Goal: Obtain resource: Obtain resource

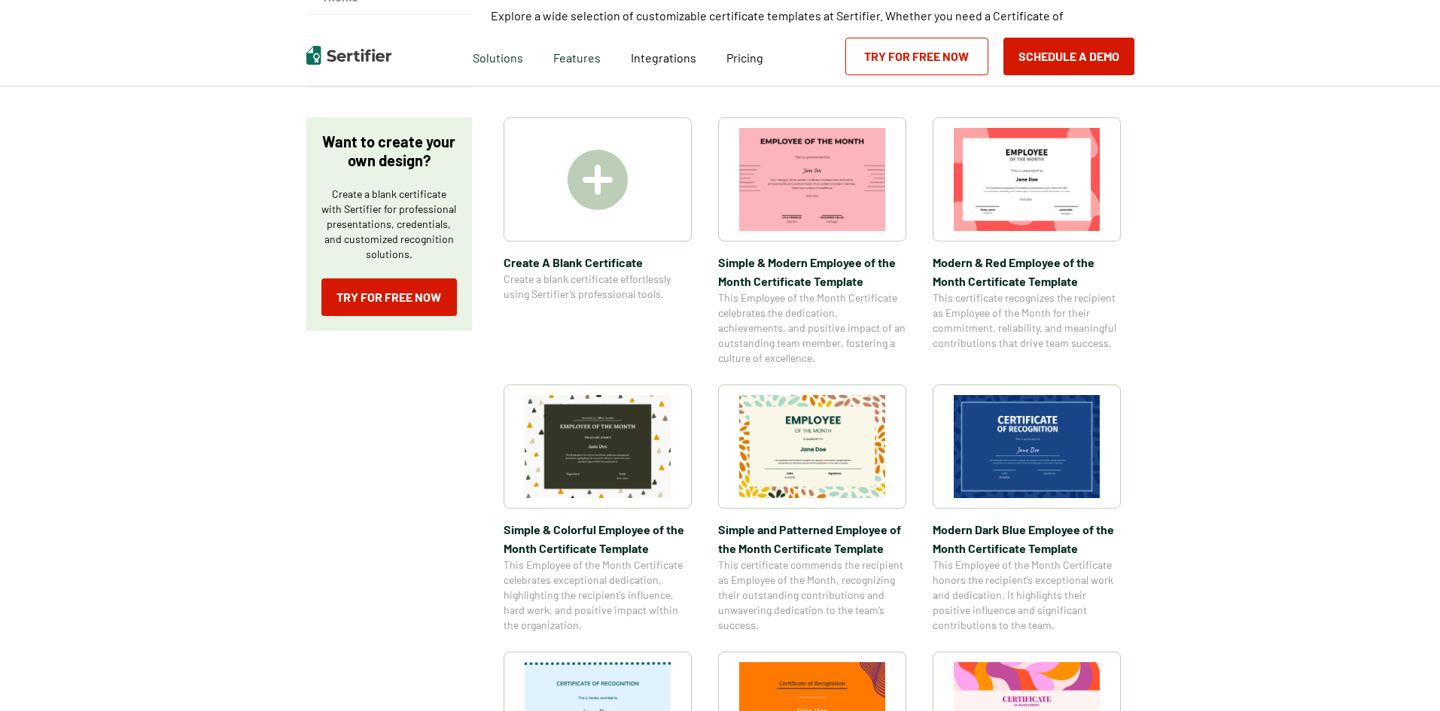
scroll to position [301, 0]
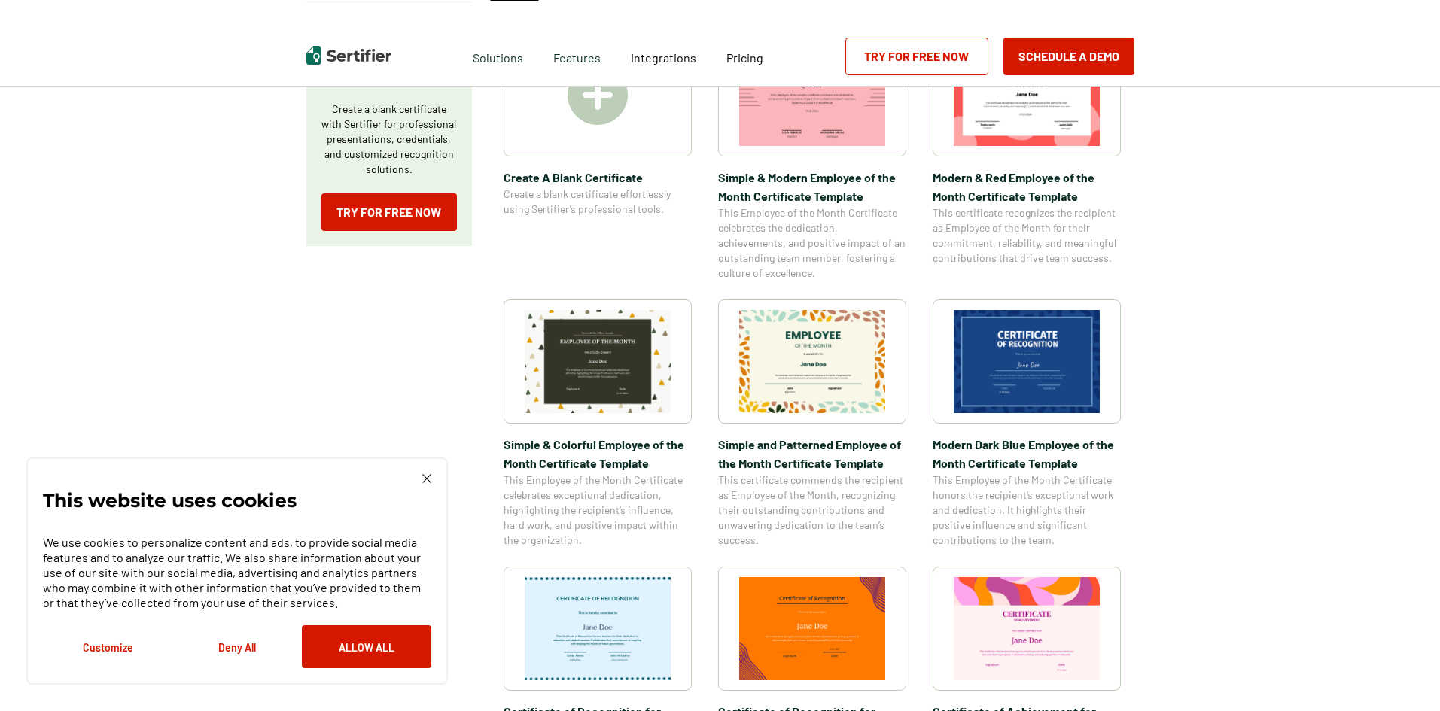
click at [1026, 355] on img at bounding box center [1027, 361] width 146 height 103
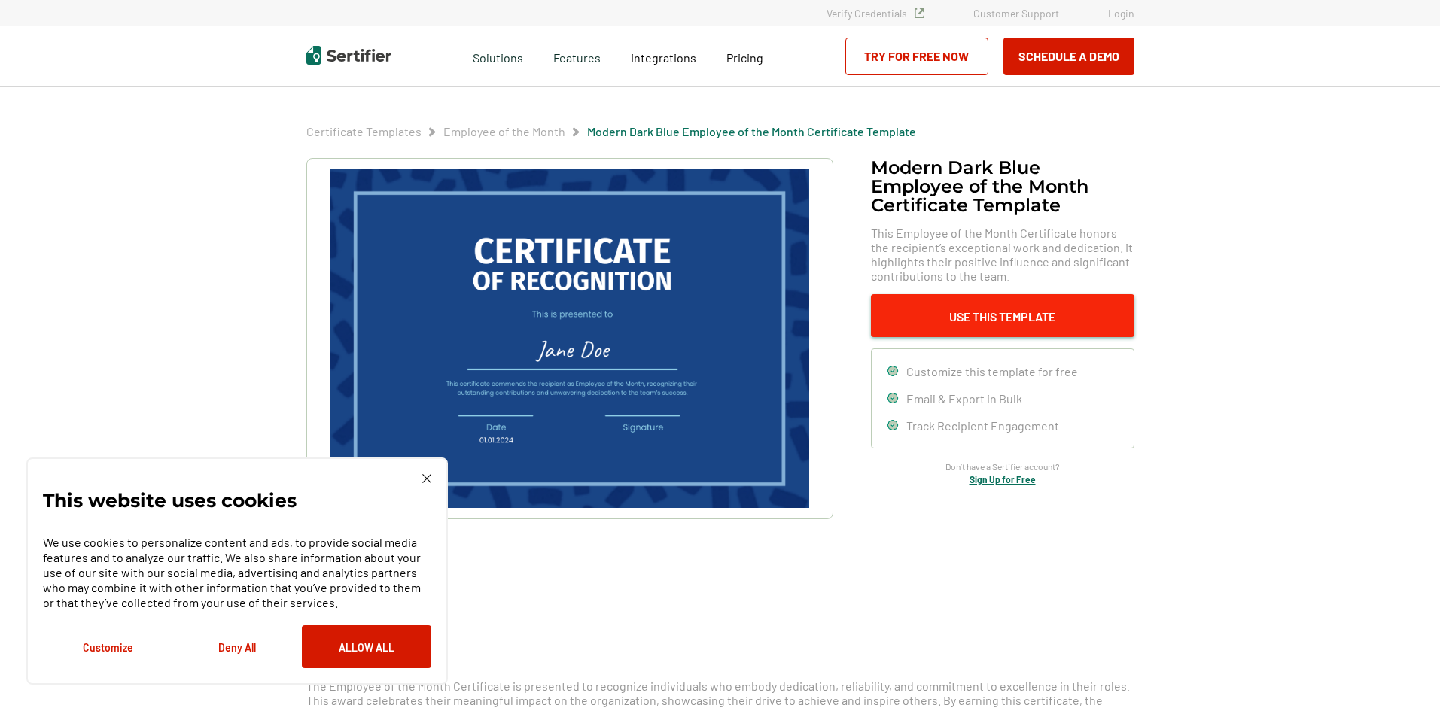
click at [966, 315] on button "Use This Template" at bounding box center [1002, 315] width 263 height 43
drag, startPoint x: 461, startPoint y: 224, endPoint x: 325, endPoint y: 205, distance: 136.7
click at [325, 205] on picture at bounding box center [569, 338] width 527 height 361
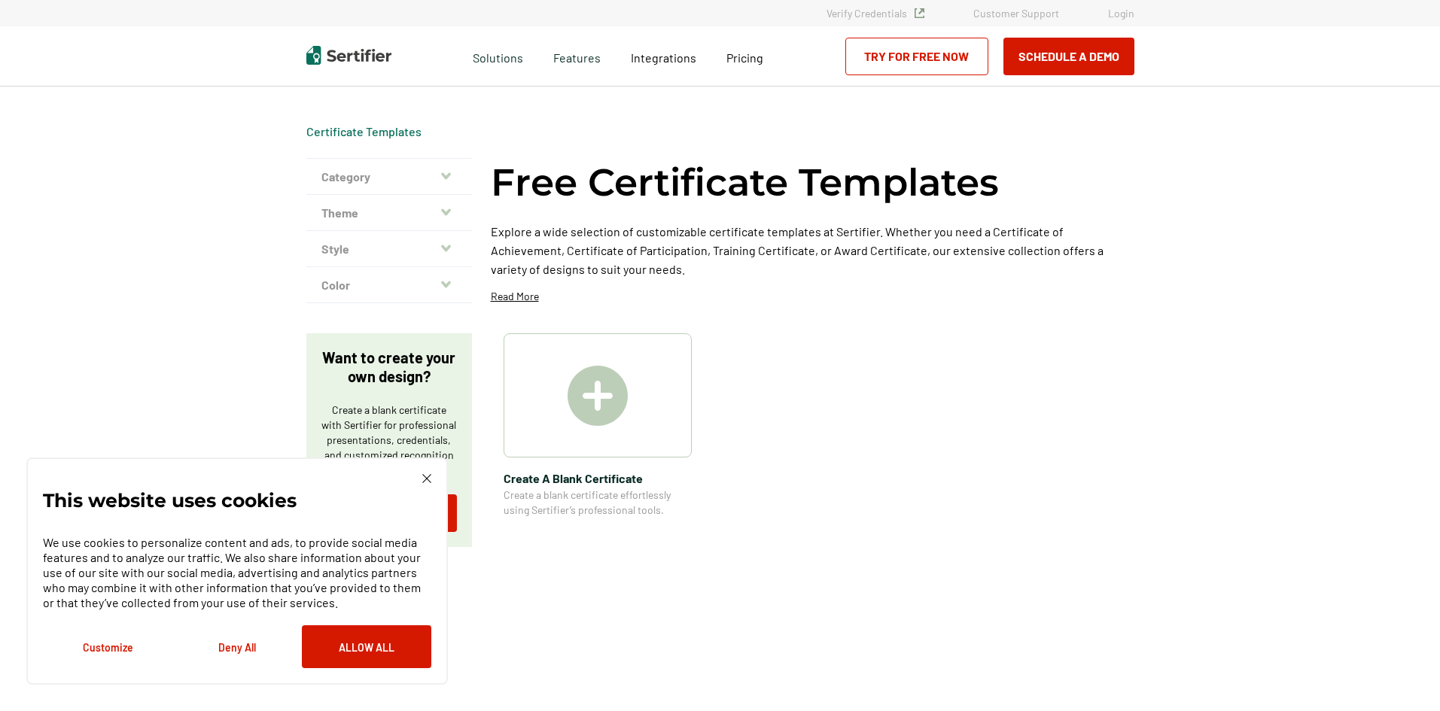
scroll to position [301, 0]
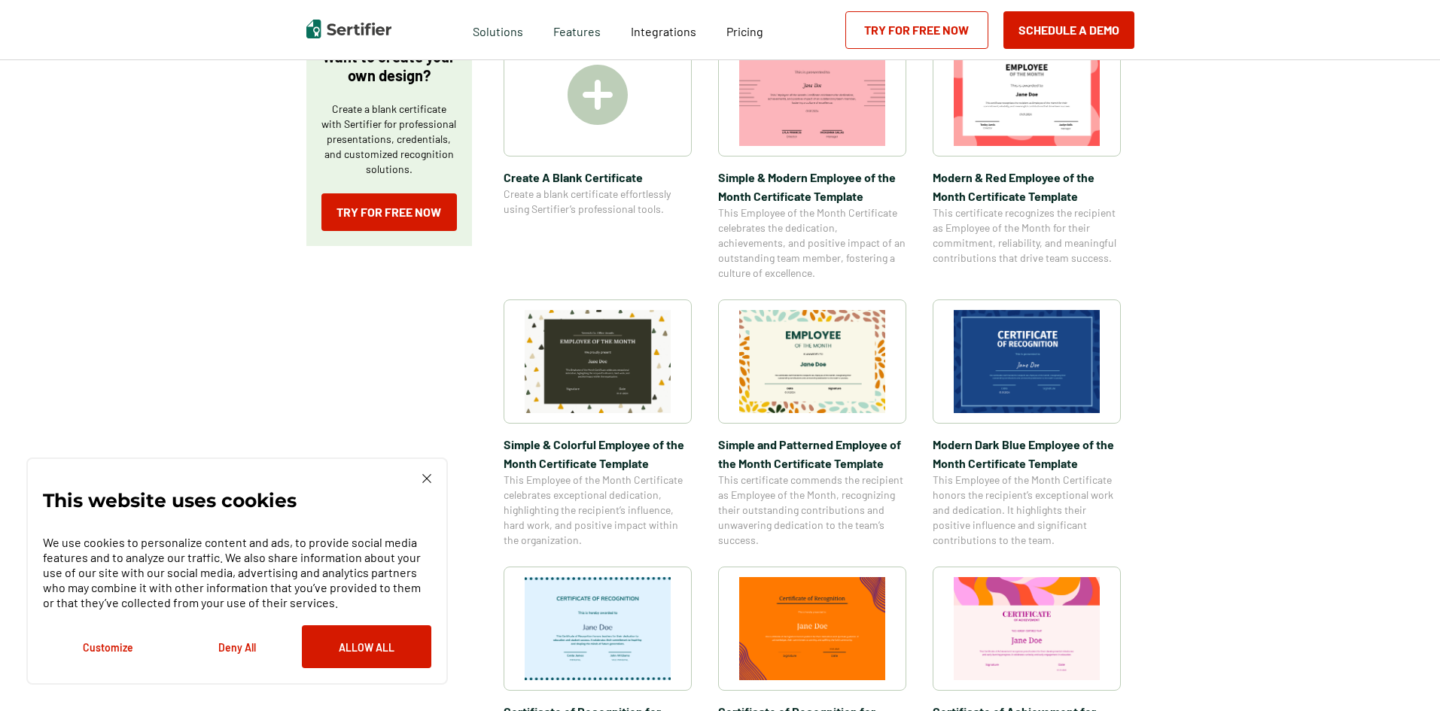
click at [607, 106] on img at bounding box center [598, 95] width 60 height 60
